Goal: Task Accomplishment & Management: Use online tool/utility

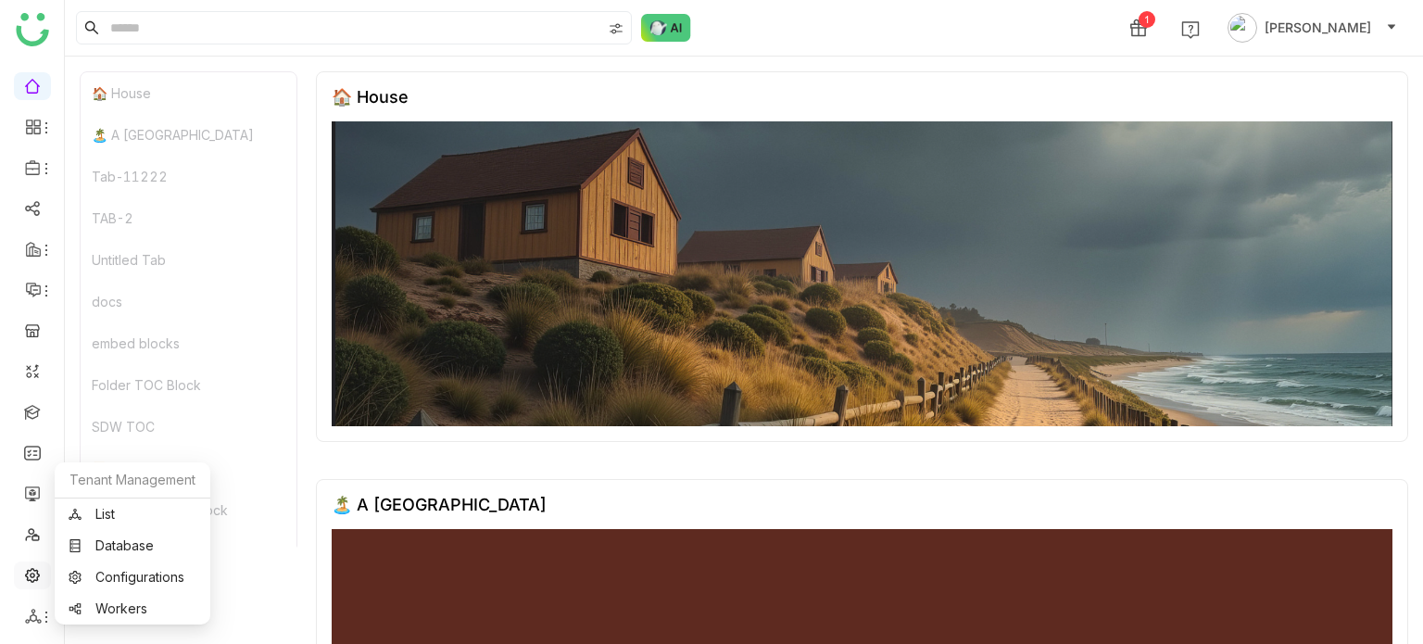
click at [36, 574] on link at bounding box center [32, 574] width 17 height 16
click at [41, 577] on link at bounding box center [32, 574] width 17 height 16
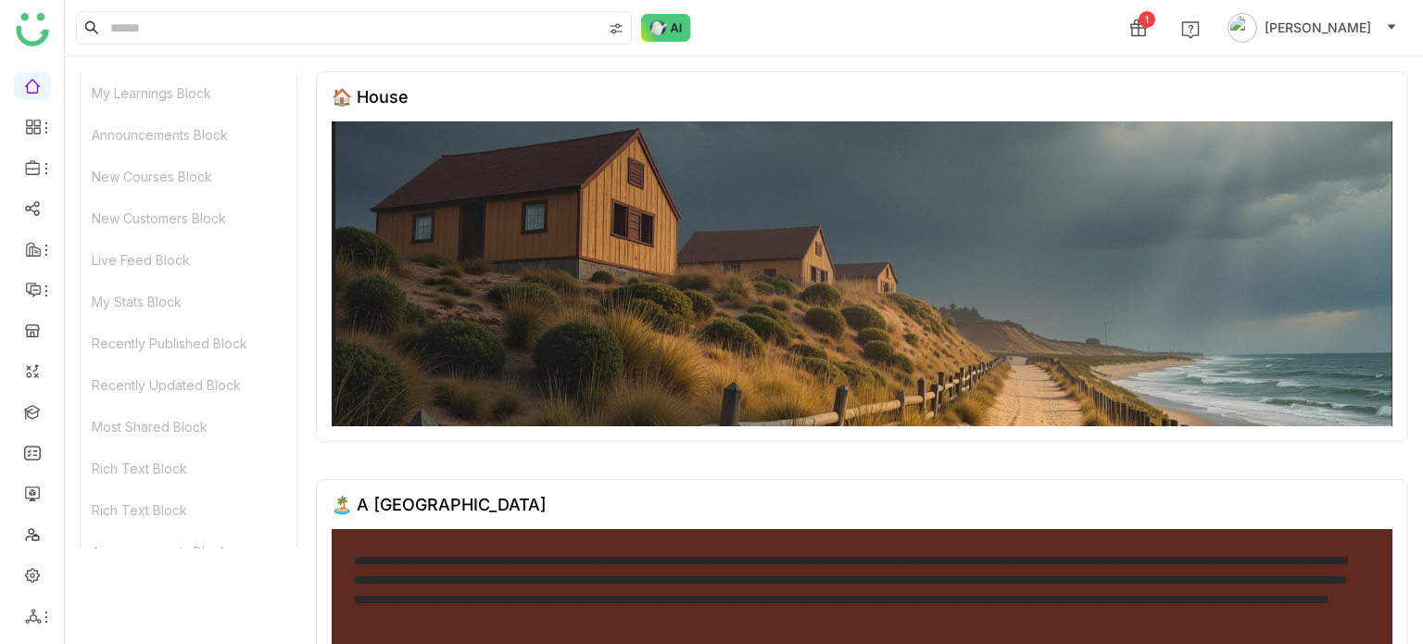
scroll to position [1167, 0]
click at [36, 582] on link at bounding box center [32, 574] width 17 height 16
click at [37, 581] on link at bounding box center [32, 574] width 17 height 16
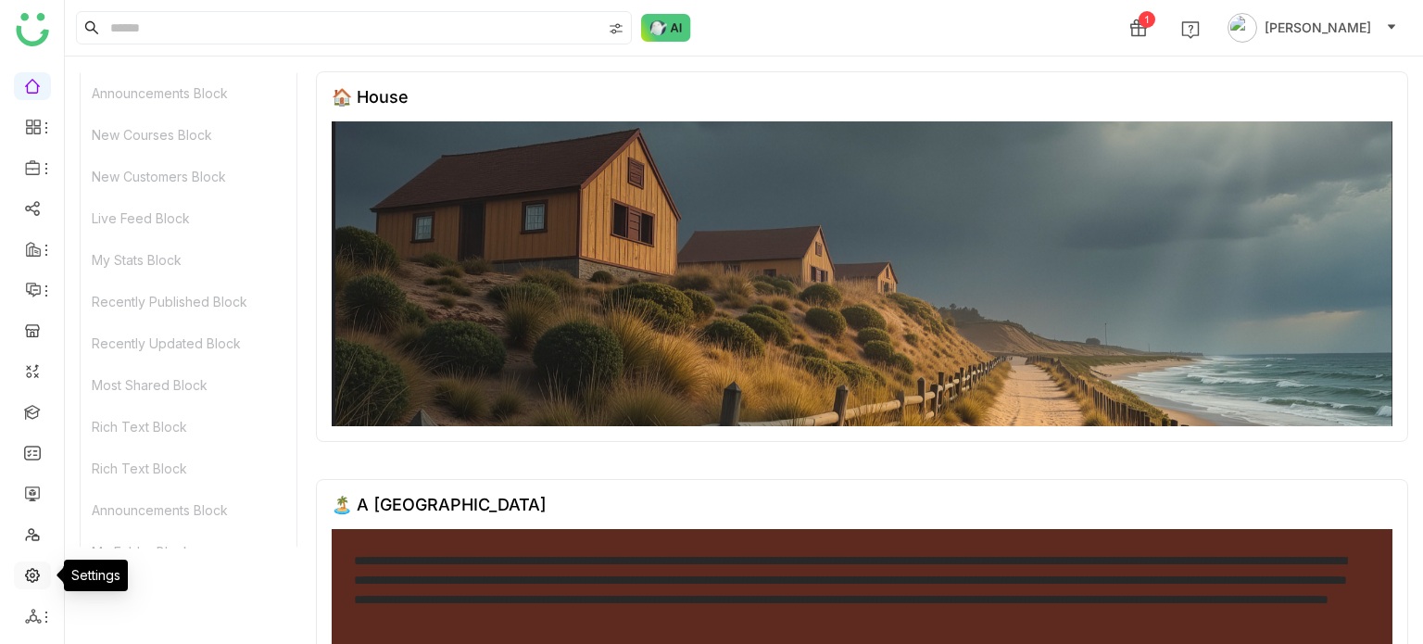
click at [37, 581] on link at bounding box center [32, 574] width 17 height 16
click at [34, 497] on link at bounding box center [32, 493] width 17 height 16
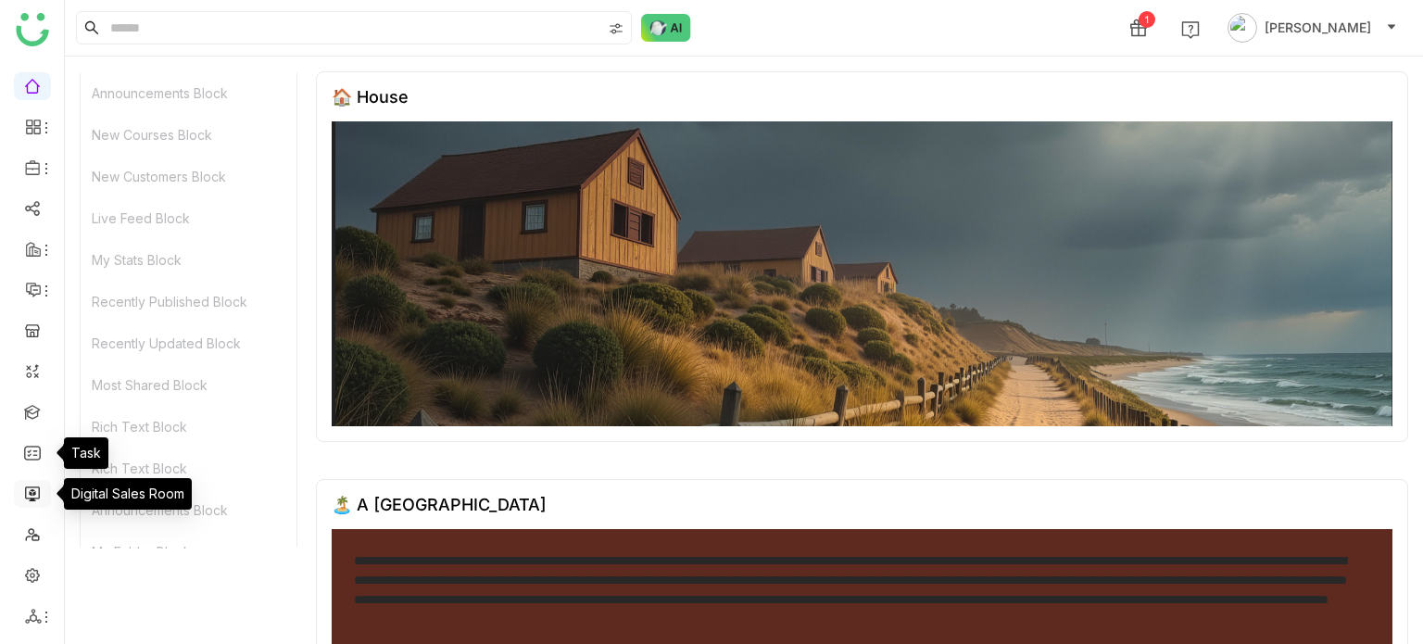
click at [28, 486] on link at bounding box center [32, 493] width 17 height 16
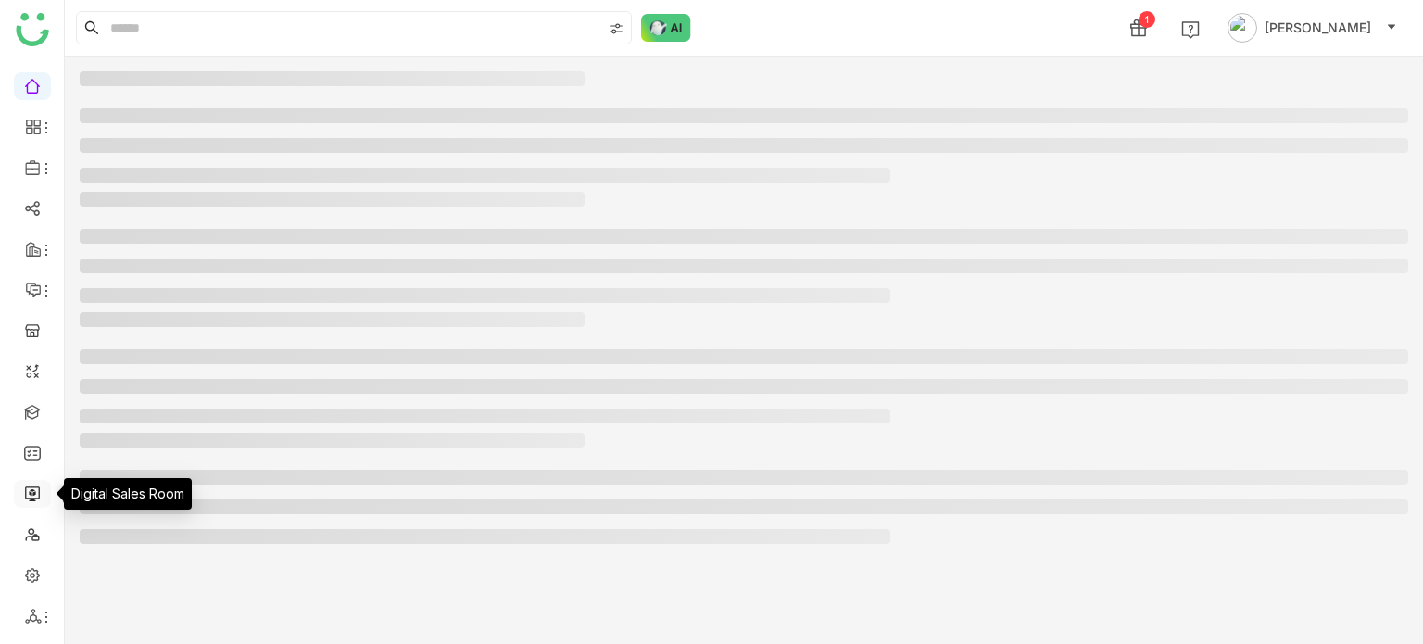
click at [24, 495] on link at bounding box center [32, 493] width 17 height 16
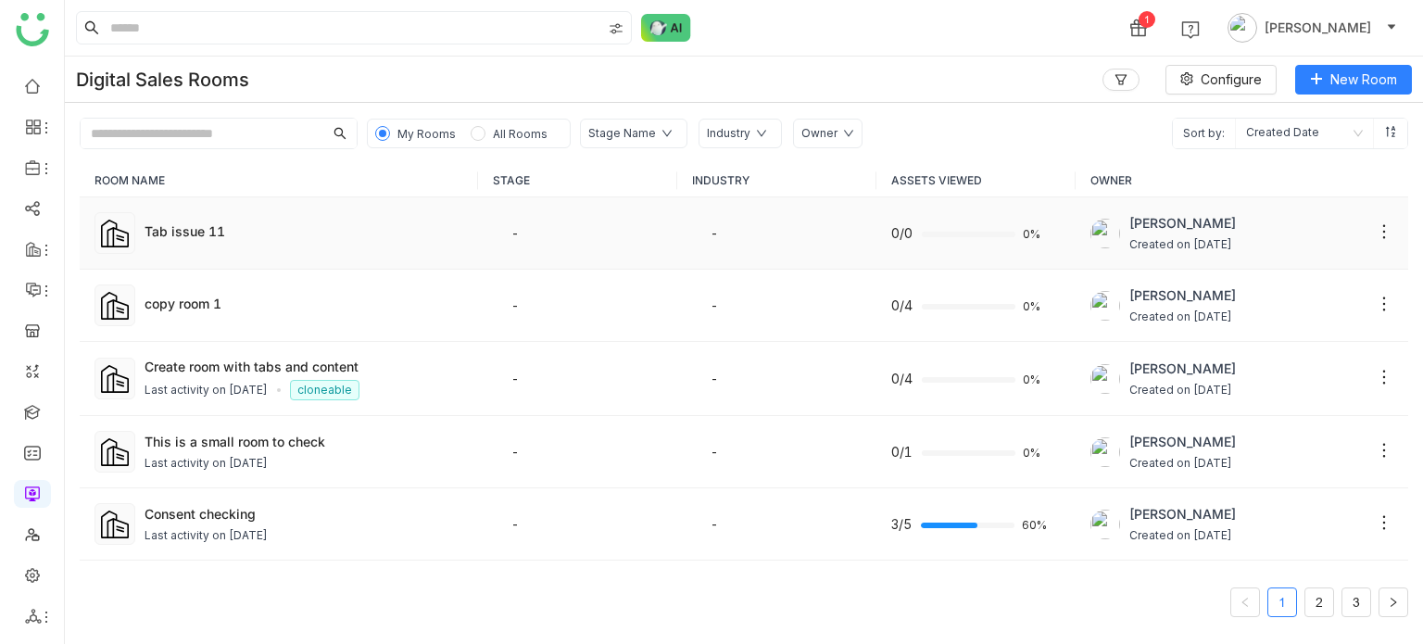
click at [250, 214] on td "Tab issue 11" at bounding box center [279, 233] width 398 height 72
click at [178, 225] on div "Tab issue 11" at bounding box center [304, 230] width 319 height 19
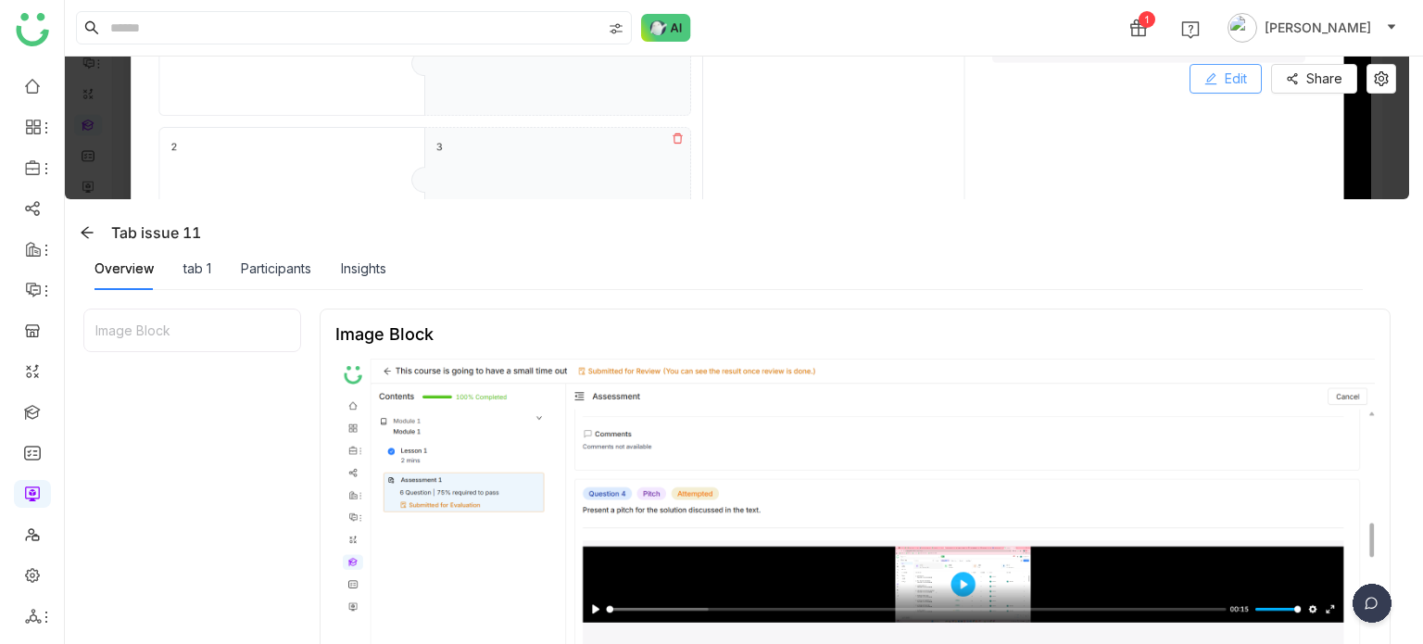
click at [1252, 67] on button "Edit" at bounding box center [1226, 79] width 72 height 30
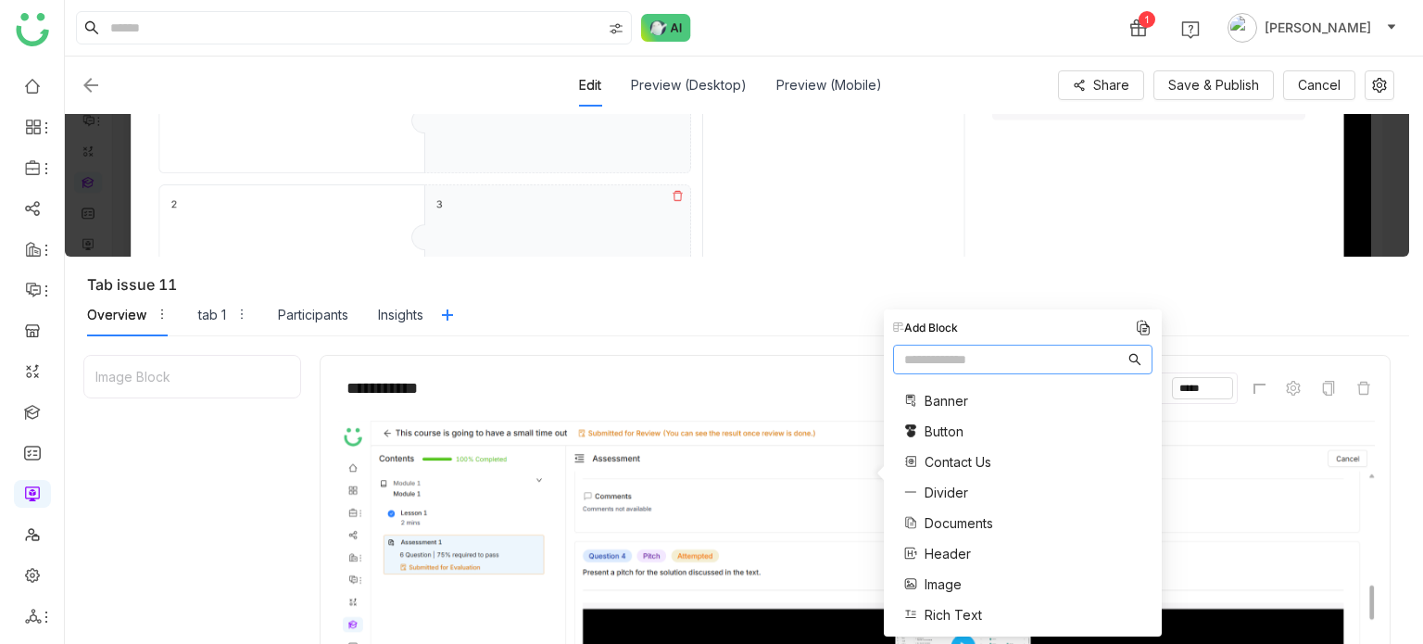
click at [990, 356] on input "text" at bounding box center [1014, 359] width 221 height 20
click at [1293, 385] on icon at bounding box center [1293, 388] width 15 height 15
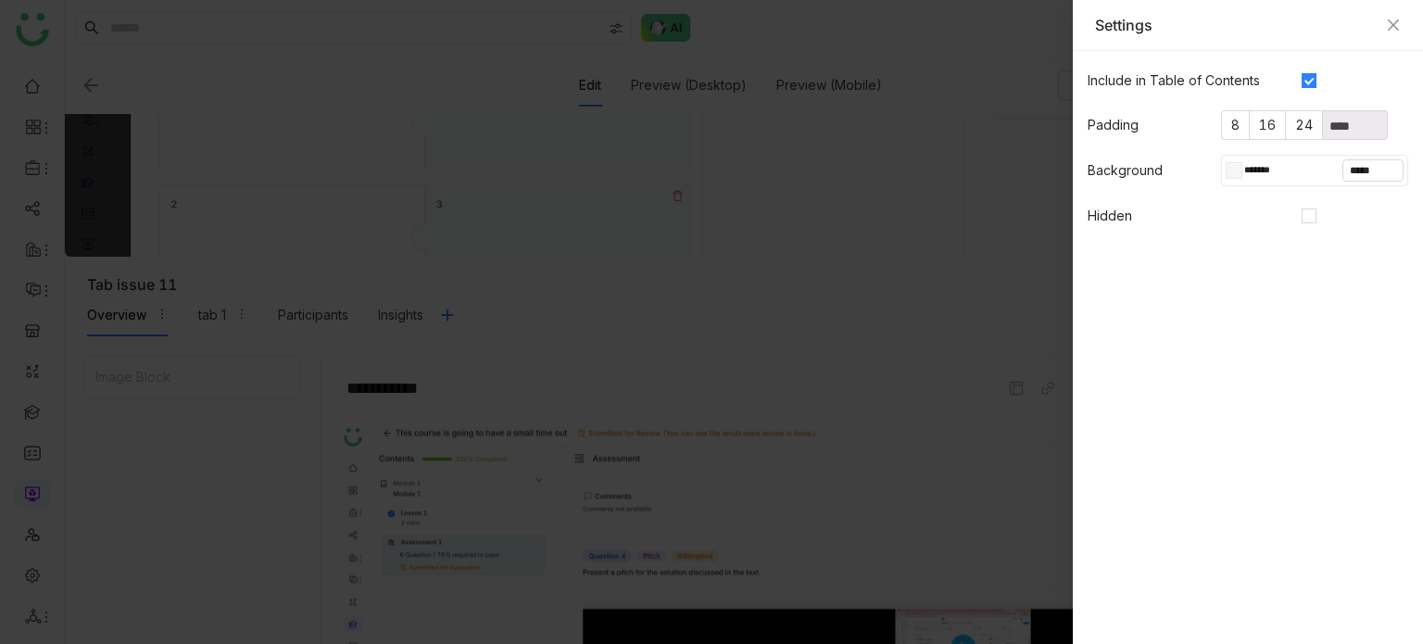
click at [1239, 177] on div at bounding box center [1238, 170] width 8 height 17
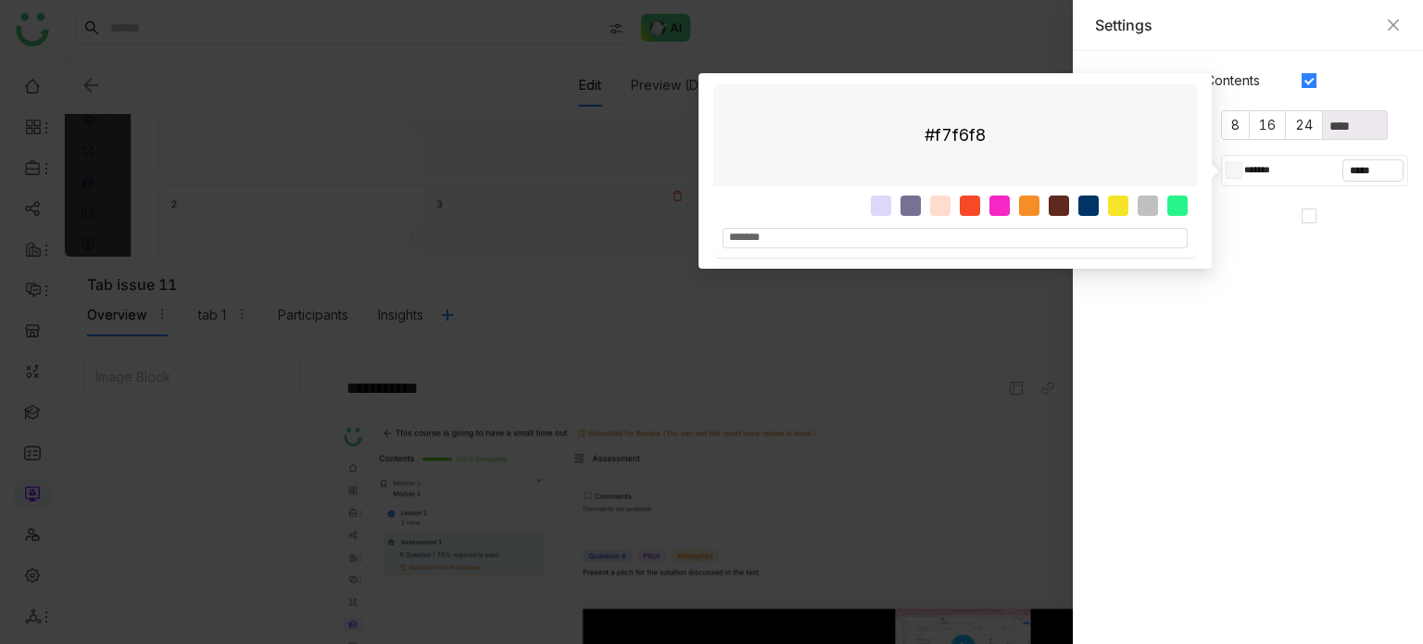
click at [851, 203] on div at bounding box center [851, 205] width 20 height 20
click at [776, 207] on div at bounding box center [960, 210] width 474 height 30
click at [1208, 362] on gtmb-native-editor-settings "Include in Table of Contents Padding 8 16 24 **** Background ******* ***** Hidd…" at bounding box center [1248, 347] width 350 height 593
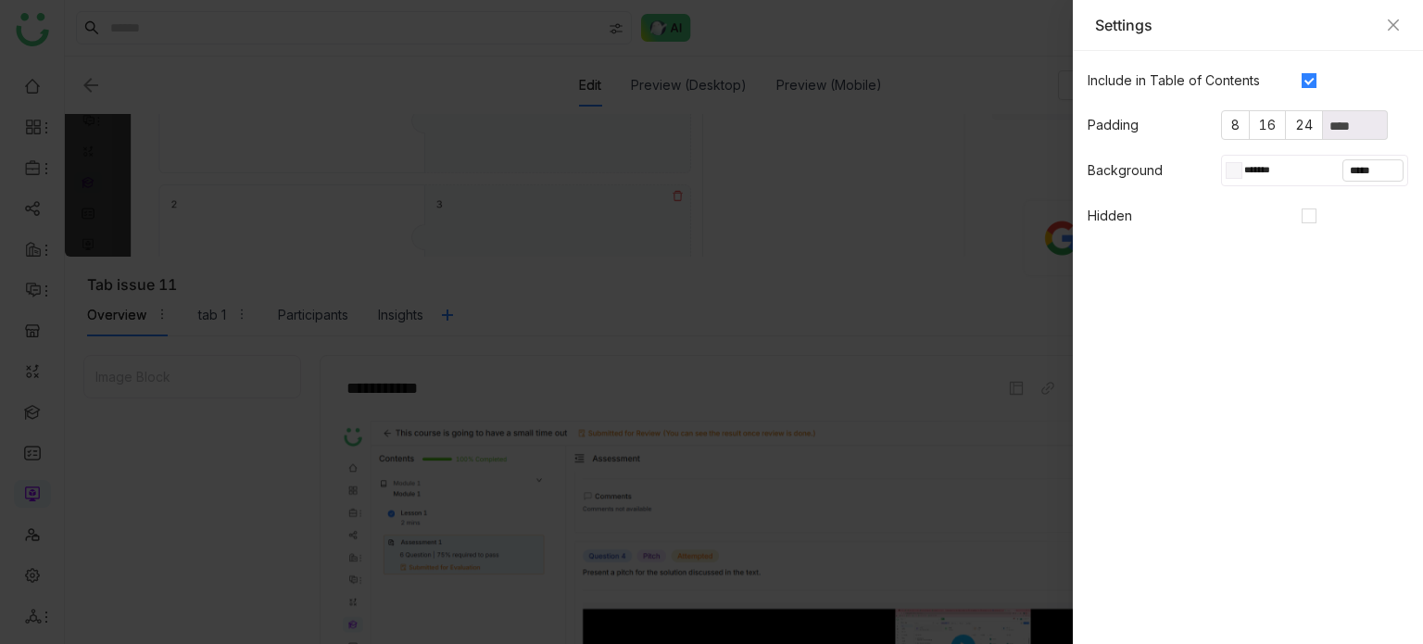
click at [1396, 36] on div "Settings" at bounding box center [1248, 25] width 350 height 51
click at [1393, 30] on button "Close" at bounding box center [1393, 25] width 15 height 15
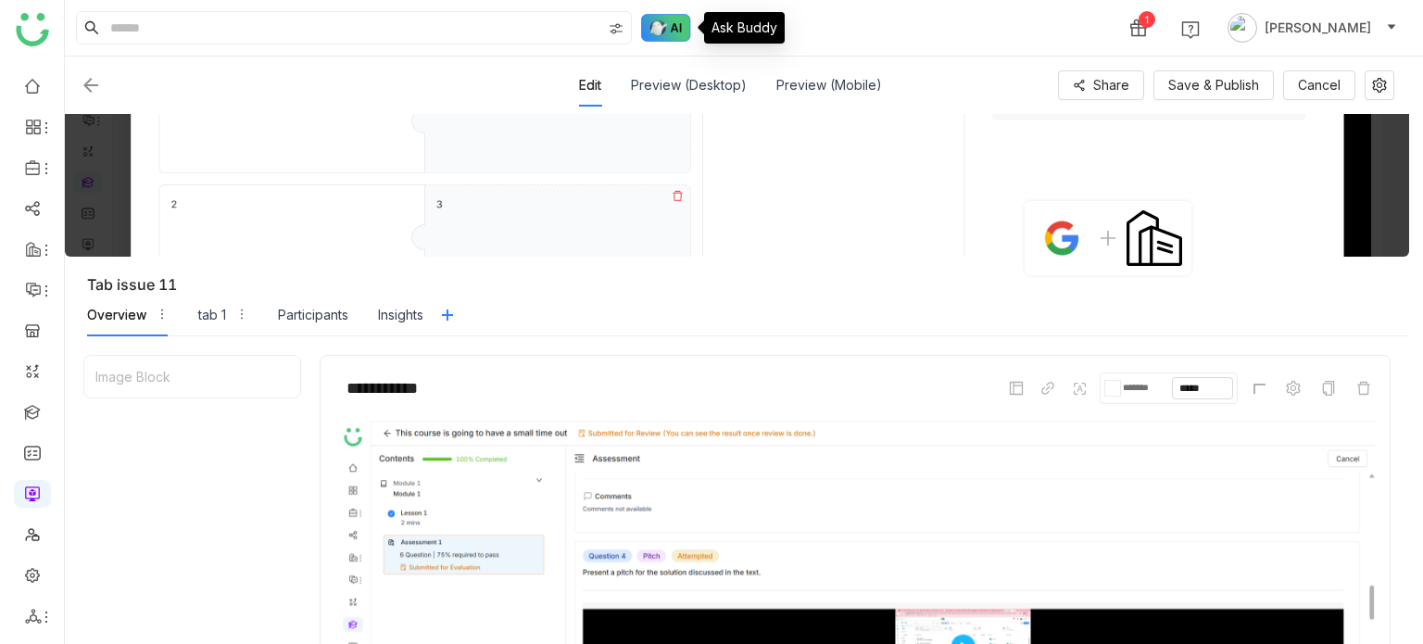
click at [664, 25] on img at bounding box center [666, 28] width 50 height 28
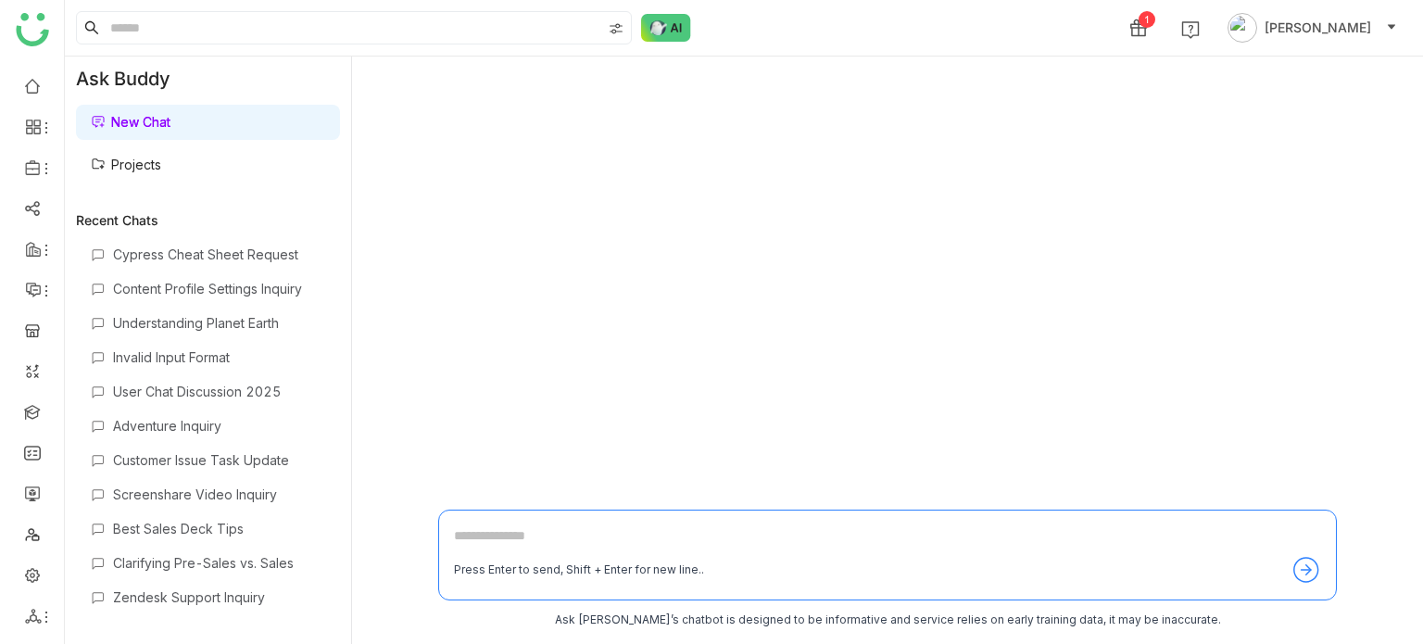
click at [147, 158] on link "Projects" at bounding box center [126, 165] width 70 height 16
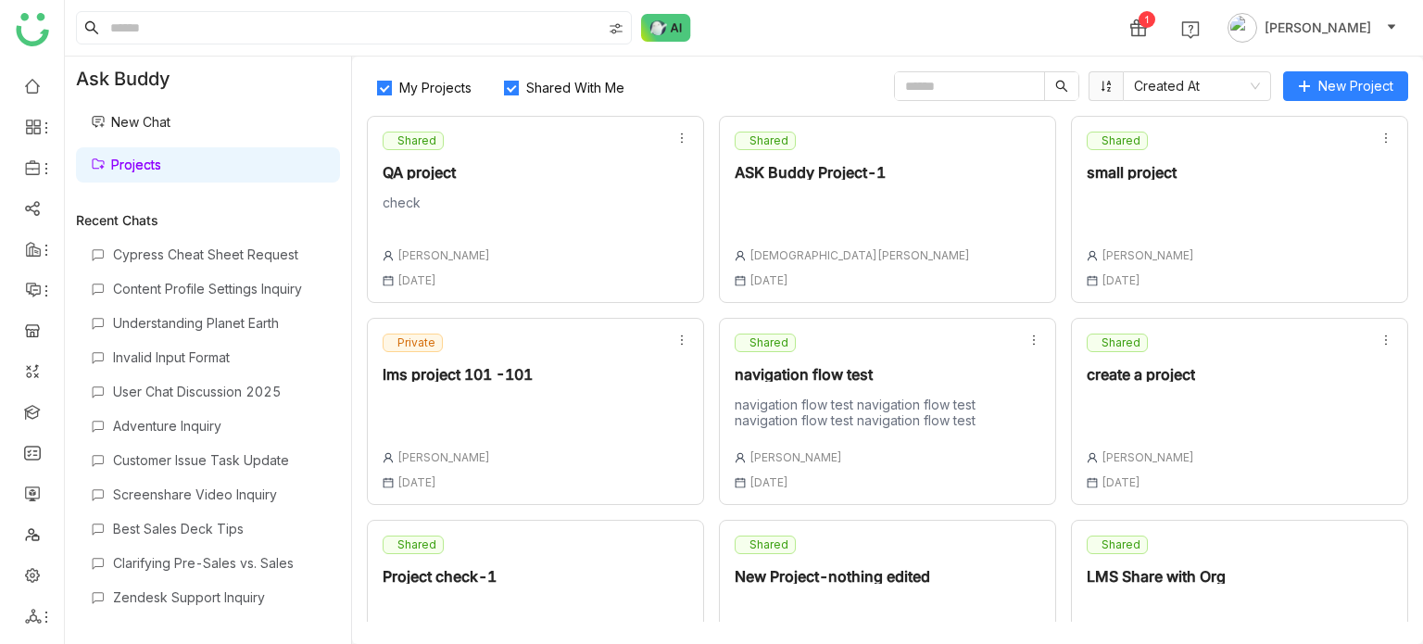
click at [158, 160] on link "Projects" at bounding box center [126, 165] width 70 height 16
click at [1360, 102] on div "My Projects Shared With Me Created At New Project Shared QA project check Arif …" at bounding box center [887, 350] width 1071 height 587
click at [1364, 97] on button "New Project" at bounding box center [1345, 86] width 125 height 30
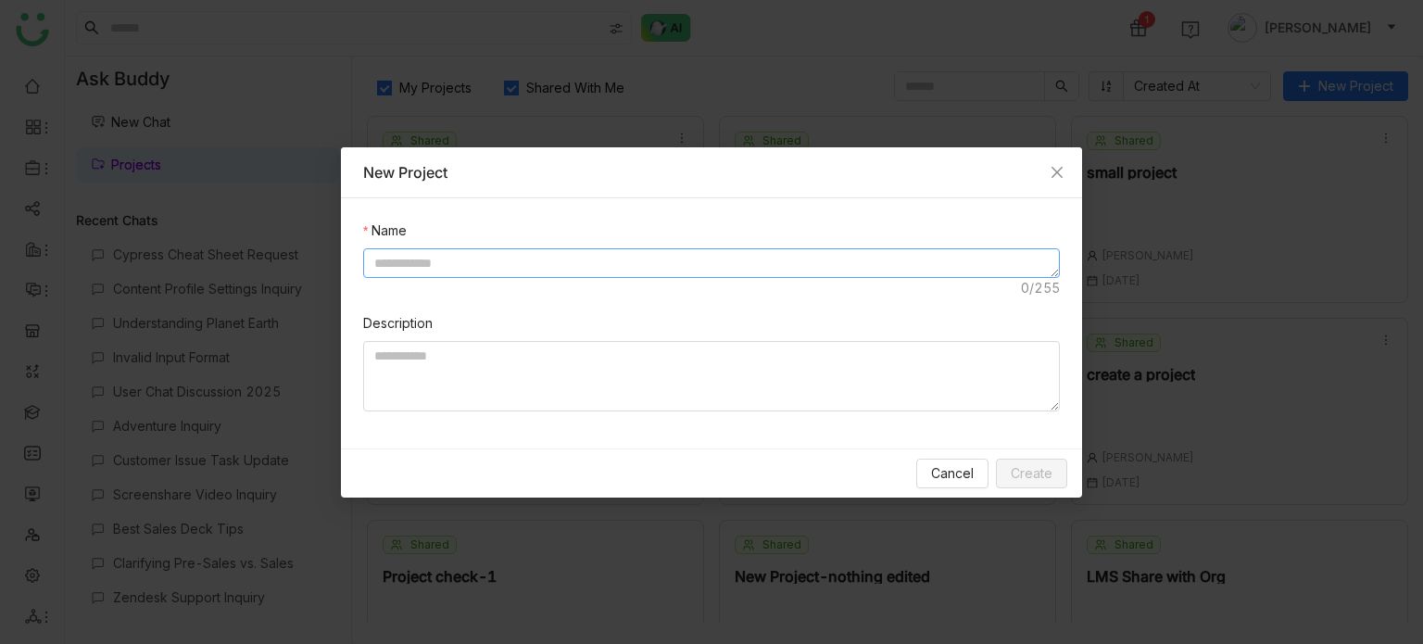
click at [819, 252] on textarea at bounding box center [711, 263] width 697 height 30
type textarea "**********"
click at [1043, 473] on span "Create" at bounding box center [1032, 473] width 42 height 20
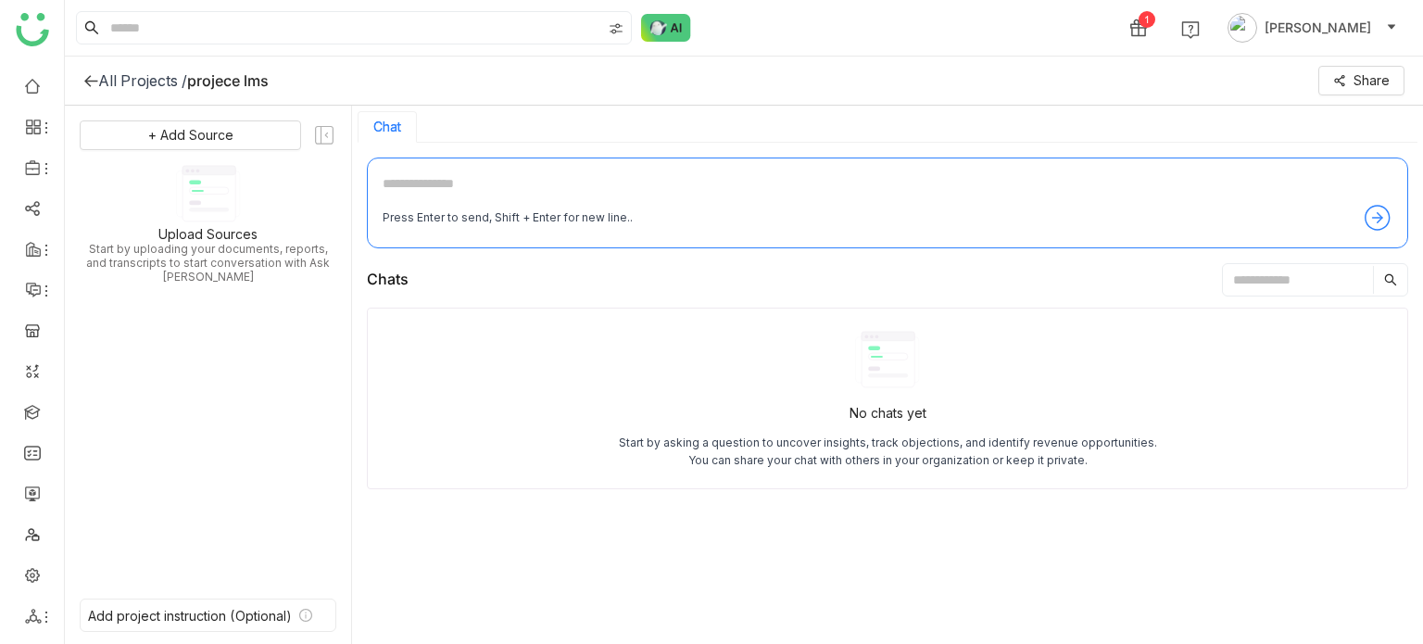
click at [84, 75] on icon at bounding box center [90, 80] width 15 height 15
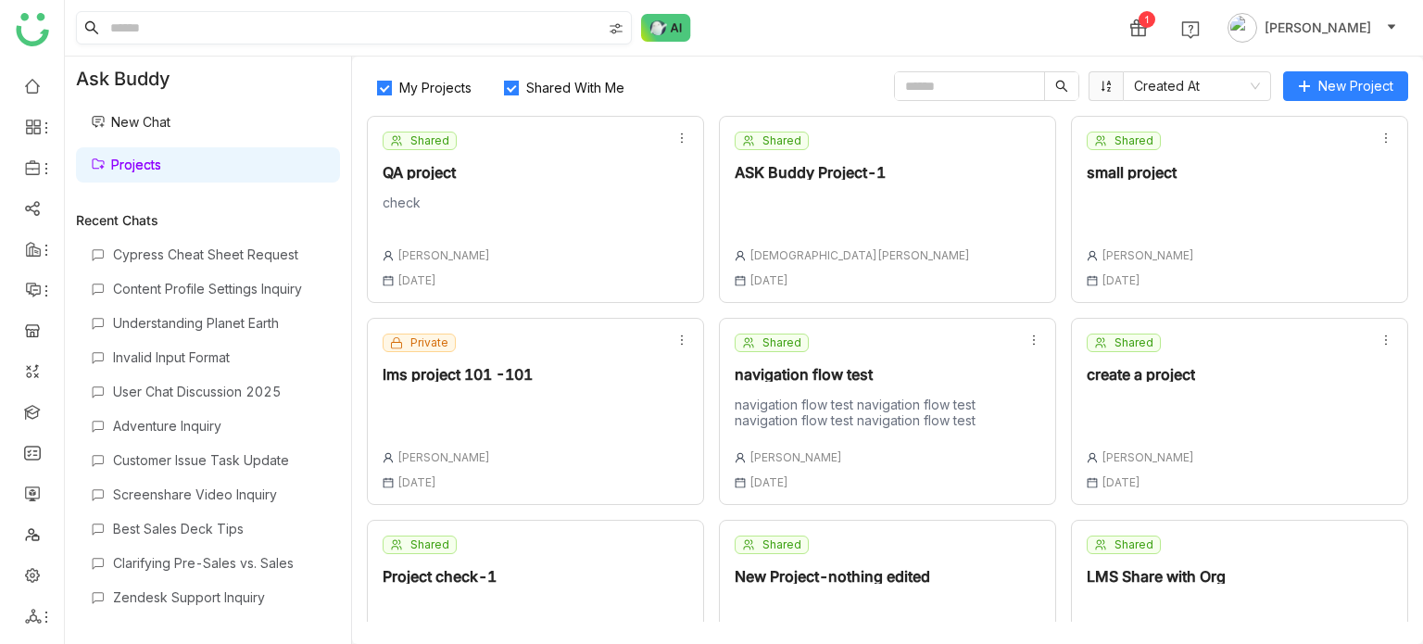
click at [265, 20] on input at bounding box center [354, 28] width 495 height 32
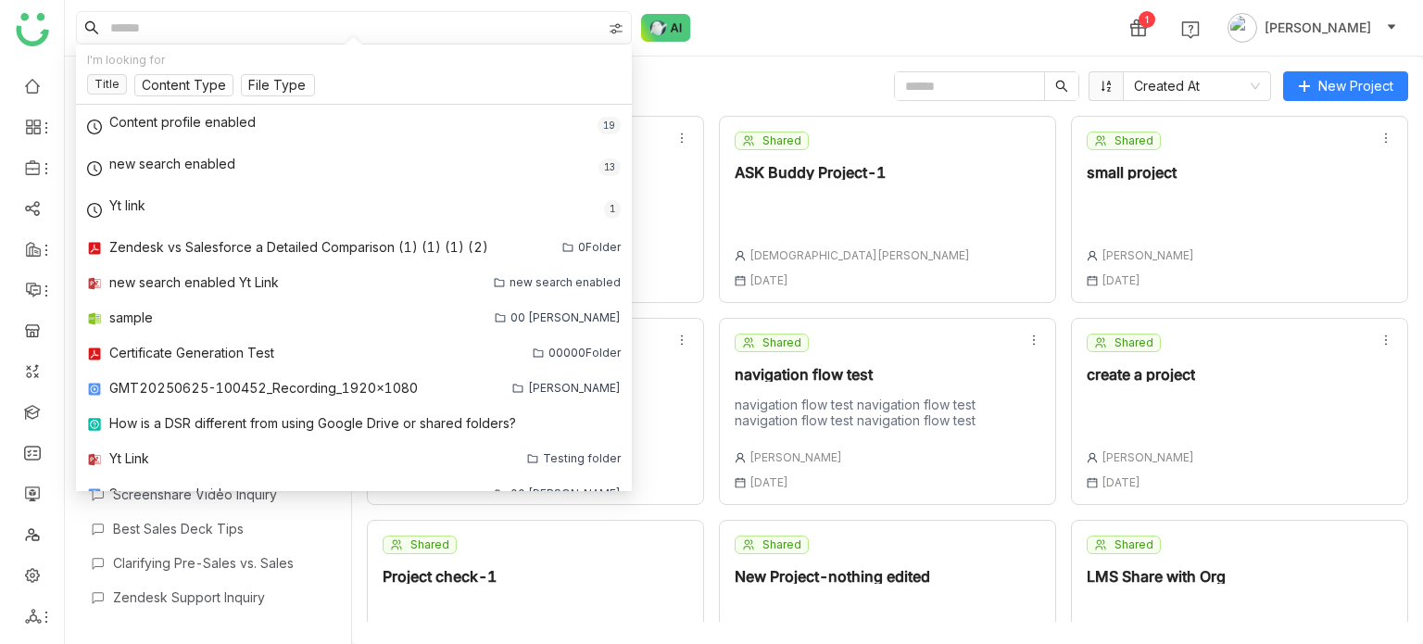
click at [804, 69] on div "My Projects Shared With Me Created At New Project Shared QA project check Arif …" at bounding box center [887, 350] width 1071 height 587
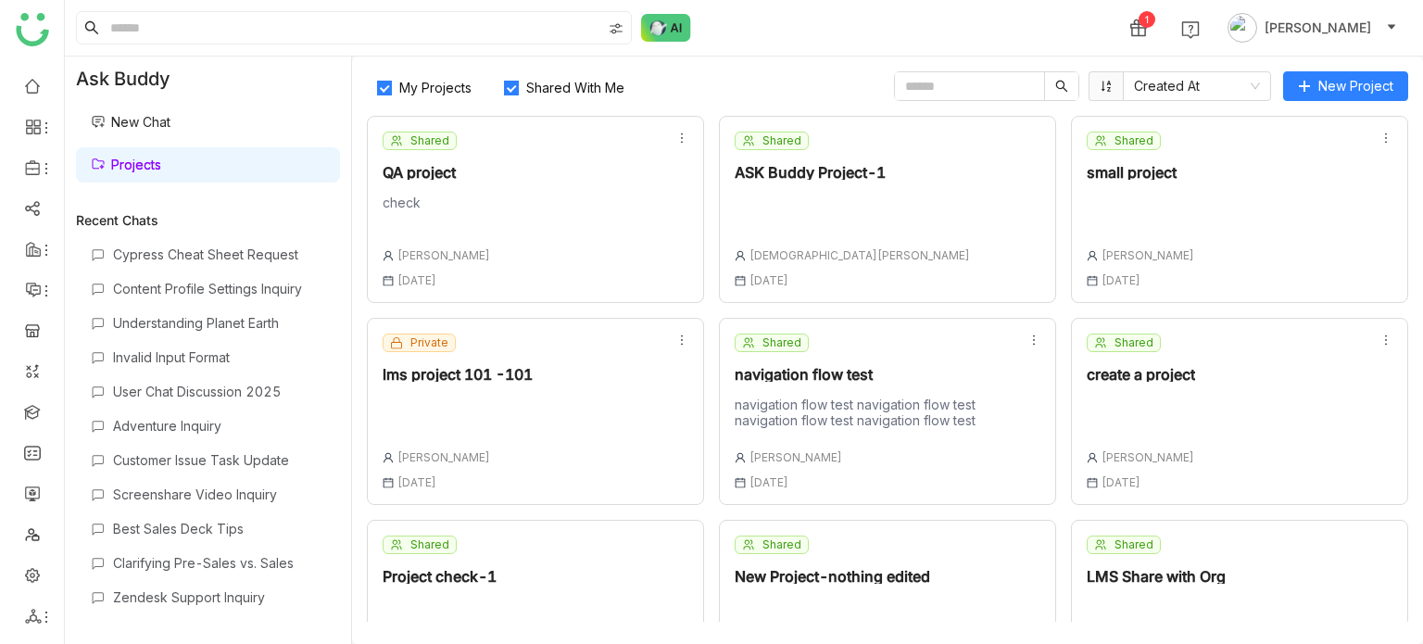
scroll to position [690, 0]
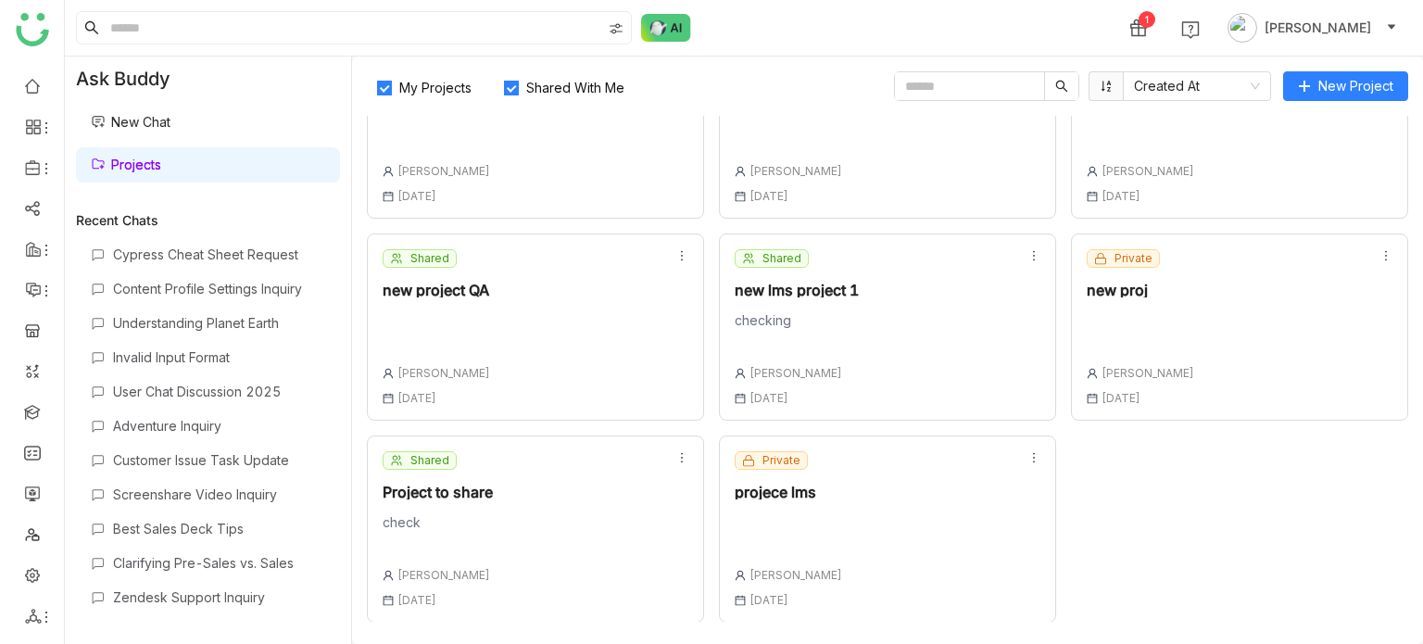
click at [1019, 466] on div "Private projece lms Arif uddin 25 Aug , 2025" at bounding box center [887, 528] width 337 height 187
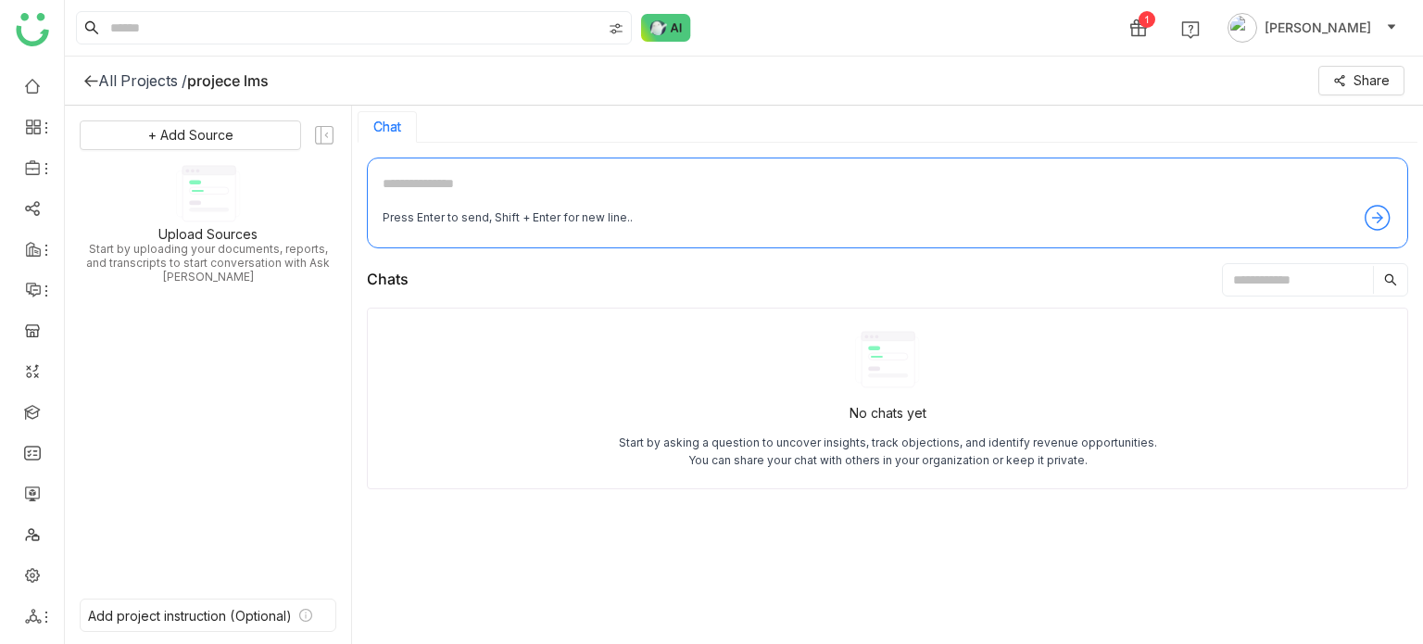
click at [1016, 395] on div "No chats yet Start by asking a question to uncover insights, track objections, …" at bounding box center [888, 398] width 540 height 143
